Goal: Find contact information: Find contact information

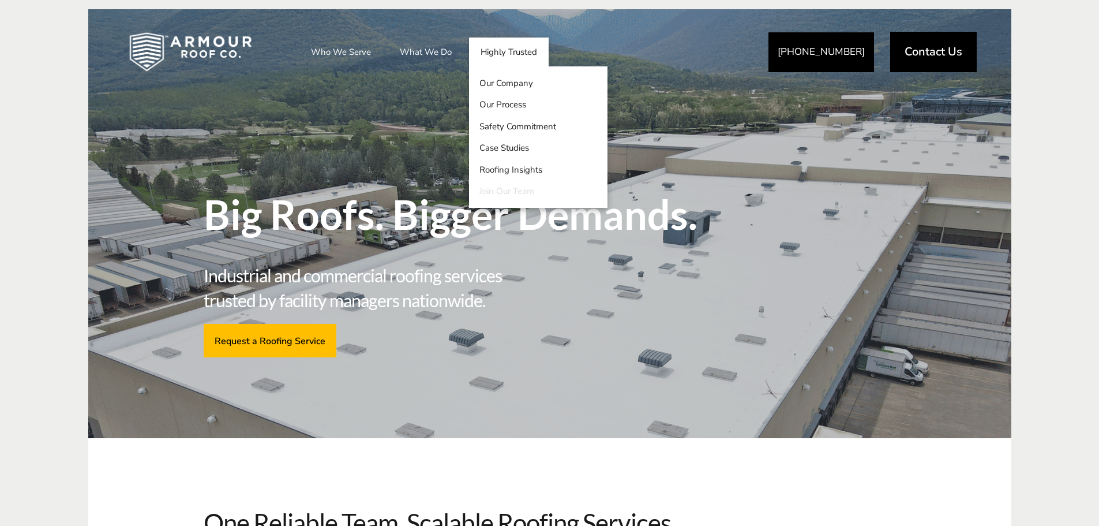
click at [516, 186] on link "Join Our Team" at bounding box center [538, 192] width 138 height 22
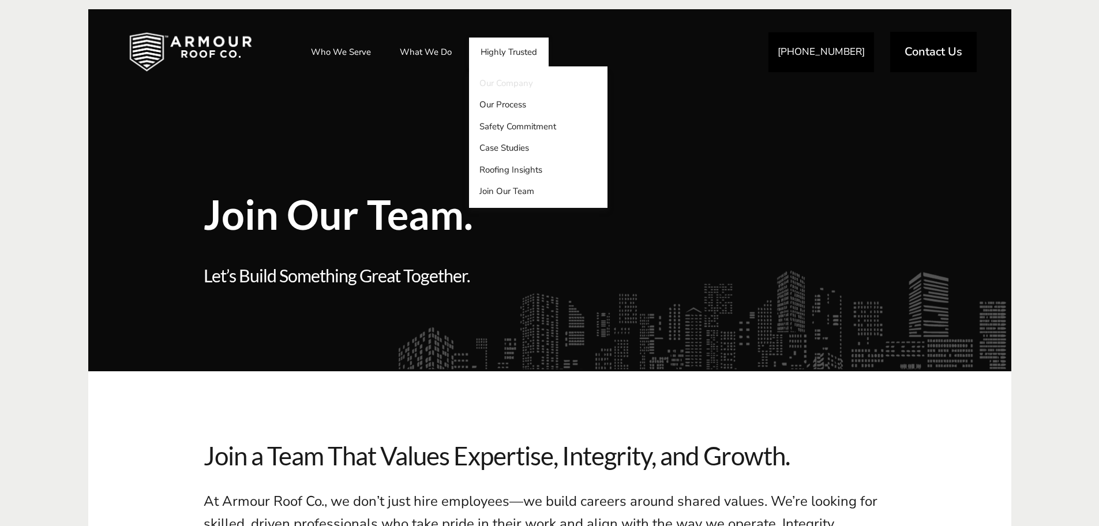
click at [518, 77] on link "Our Company" at bounding box center [538, 83] width 138 height 22
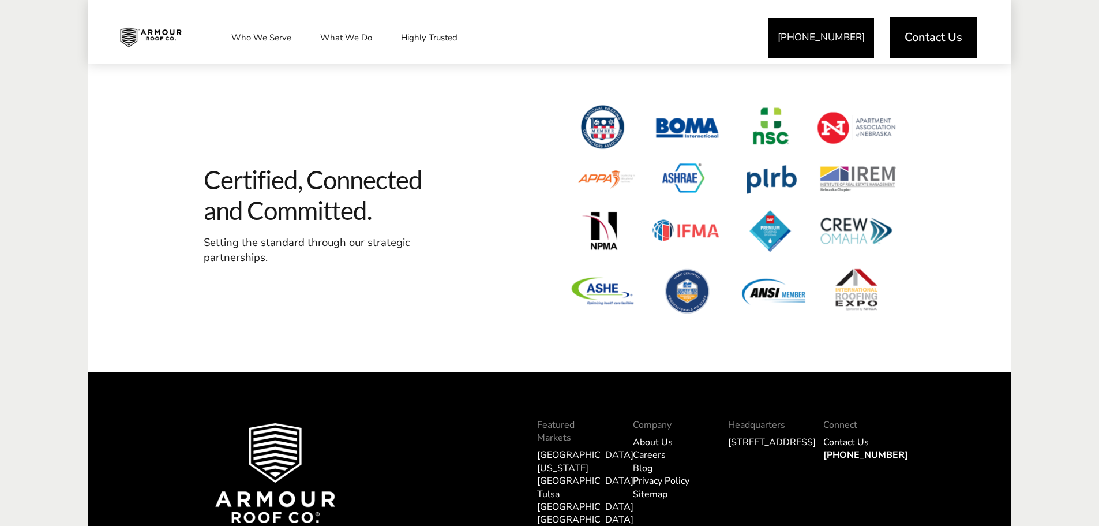
scroll to position [4630, 0]
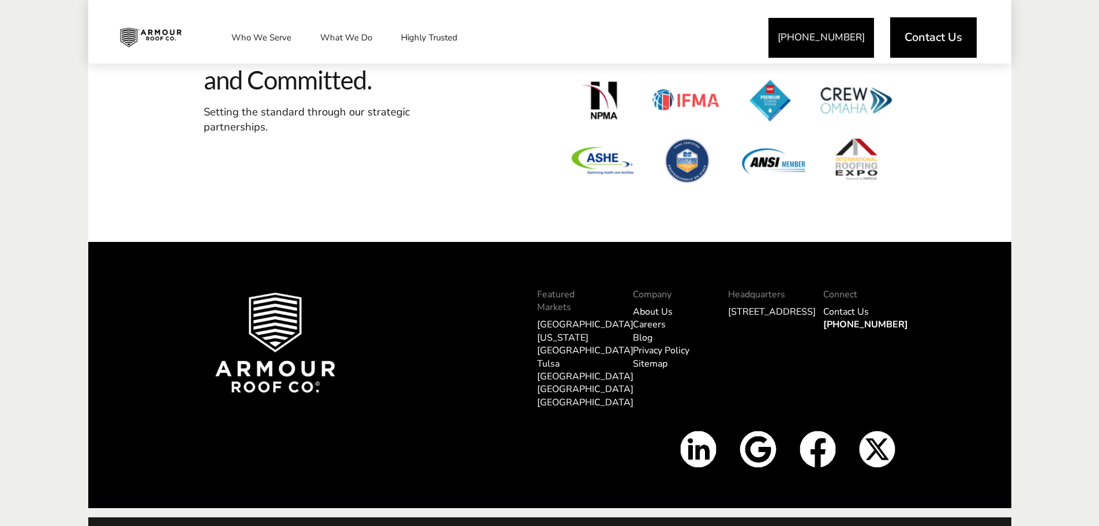
click at [757, 305] on link "[STREET_ADDRESS]" at bounding box center [772, 311] width 88 height 13
